Goal: Information Seeking & Learning: Learn about a topic

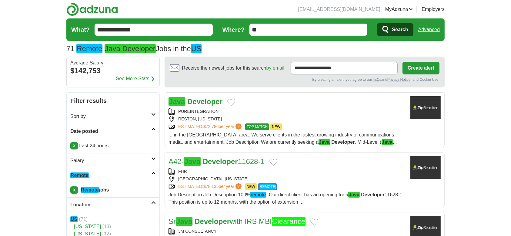
drag, startPoint x: 144, startPoint y: 28, endPoint x: 67, endPoint y: 35, distance: 78.0
click at [67, 35] on form "**********" at bounding box center [255, 29] width 378 height 22
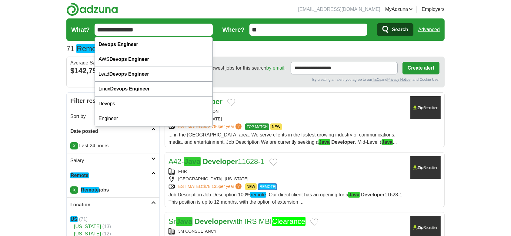
type input "**********"
click at [377, 23] on button "Search" at bounding box center [395, 29] width 36 height 13
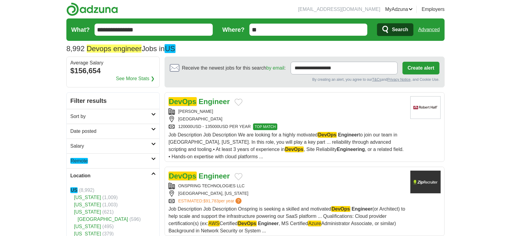
click at [79, 161] on em "Remote" at bounding box center [79, 161] width 18 height 6
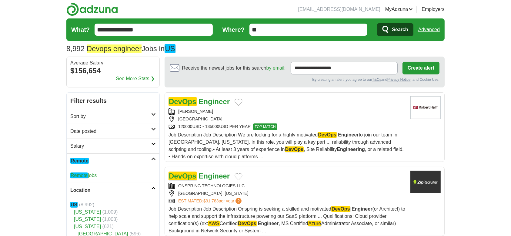
click at [93, 128] on h2 "Date posted" at bounding box center [110, 131] width 81 height 7
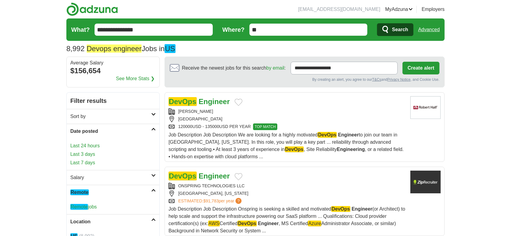
click at [93, 147] on link "Last 24 hours" at bounding box center [112, 145] width 85 height 7
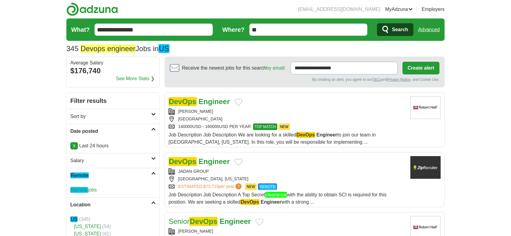
click at [79, 190] on em "Remote" at bounding box center [79, 190] width 18 height 6
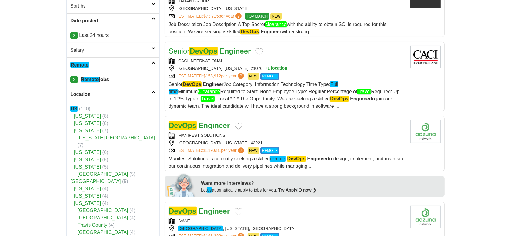
scroll to position [121, 0]
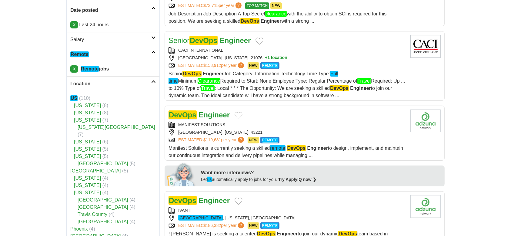
click at [197, 115] on link "DevOps Engineer" at bounding box center [199, 115] width 61 height 9
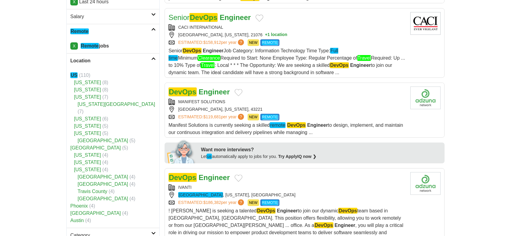
scroll to position [162, 0]
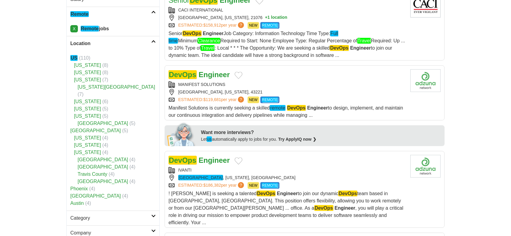
click at [209, 161] on strong "Engineer" at bounding box center [214, 160] width 31 height 8
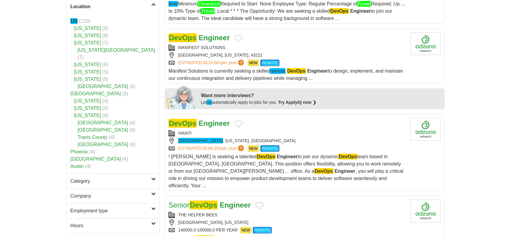
scroll to position [243, 0]
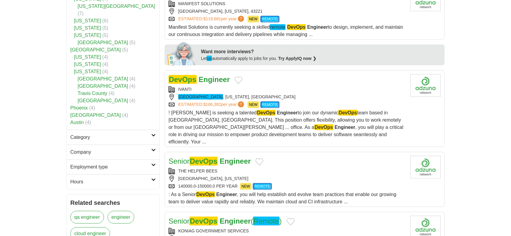
click at [218, 157] on em "DevOps" at bounding box center [203, 161] width 28 height 9
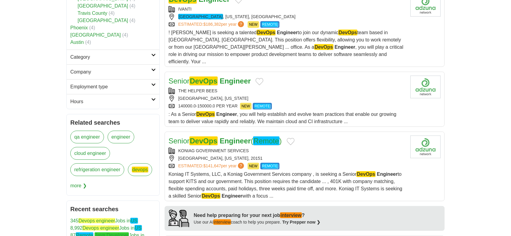
scroll to position [323, 0]
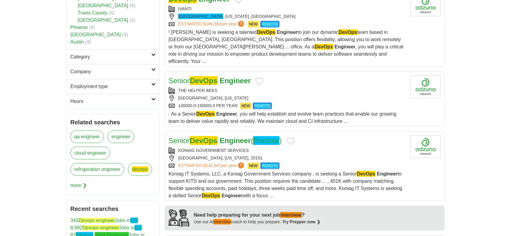
click at [208, 136] on em "DevOps" at bounding box center [203, 140] width 28 height 9
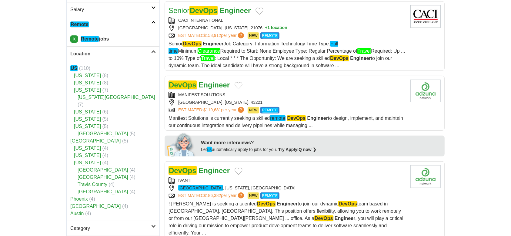
scroll to position [0, 0]
